Goal: Task Accomplishment & Management: Manage account settings

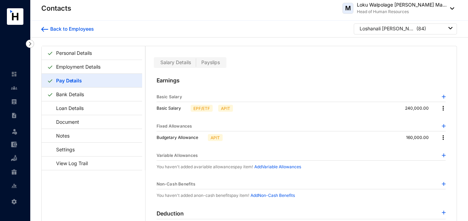
click at [206, 62] on span "Payslips" at bounding box center [210, 62] width 19 height 6
click at [196, 64] on input "Payslips" at bounding box center [196, 64] width 0 height 0
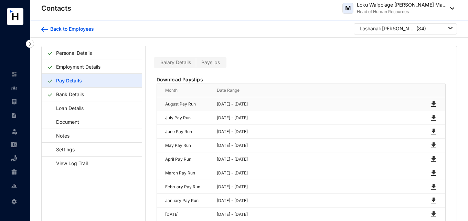
click at [430, 103] on img at bounding box center [434, 104] width 8 height 8
click at [91, 57] on link "Personal Details" at bounding box center [73, 53] width 41 height 14
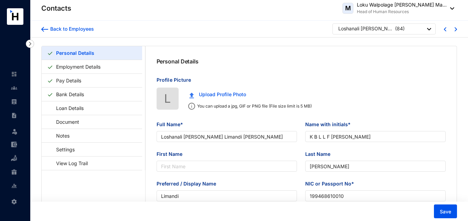
type input "[DATE]"
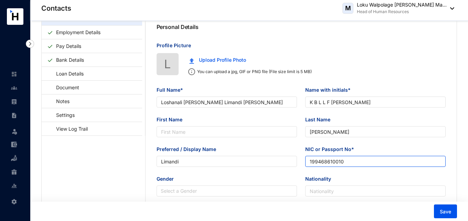
click at [330, 164] on input "199468610010" at bounding box center [375, 161] width 140 height 11
click at [329, 164] on input "199468610010" at bounding box center [375, 161] width 140 height 11
